Goal: Find specific page/section: Find specific page/section

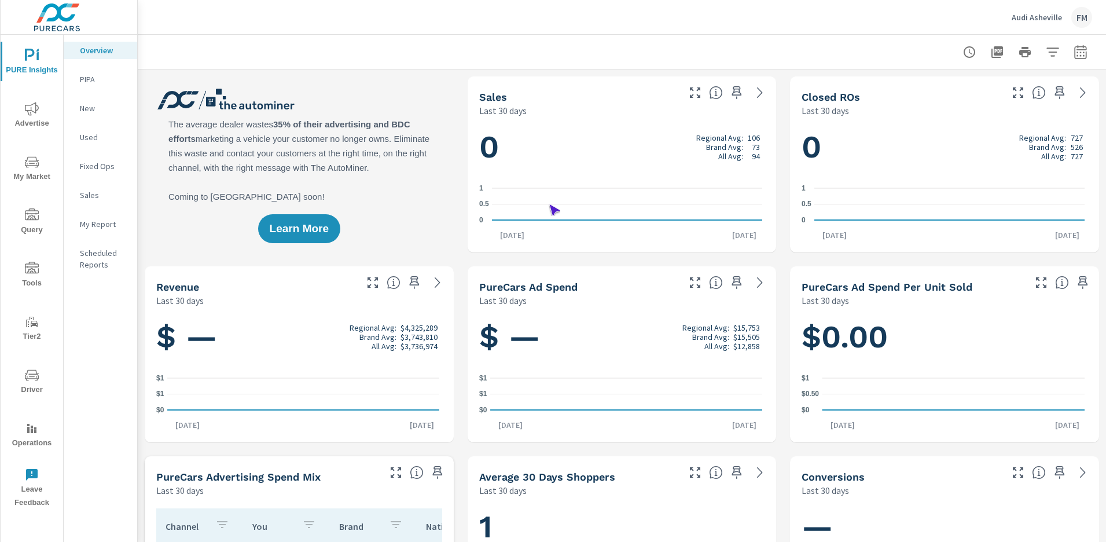
scroll to position [1, 0]
click at [32, 435] on span "Operations" at bounding box center [32, 435] width 56 height 28
